Goal: Task Accomplishment & Management: Use online tool/utility

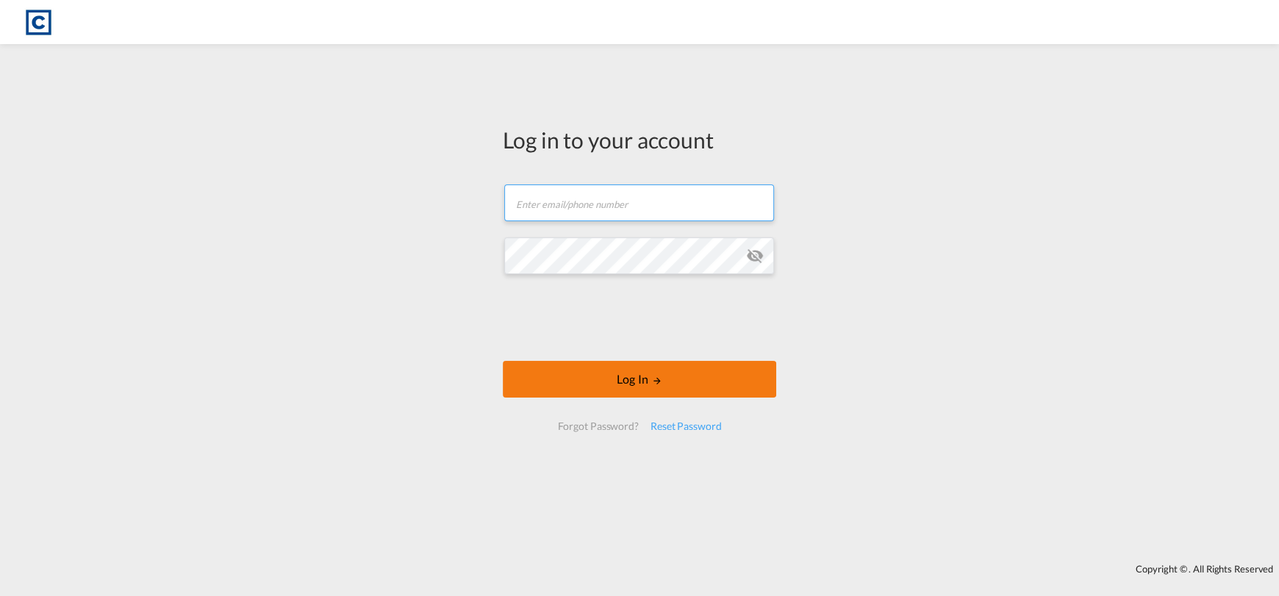
type input "[EMAIL_ADDRESS][DOMAIN_NAME]"
click at [600, 383] on button "Log In" at bounding box center [639, 379] width 273 height 37
